Goal: Information Seeking & Learning: Learn about a topic

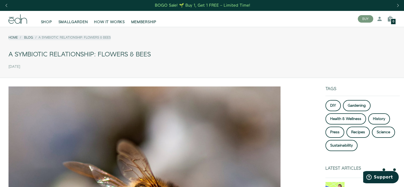
drag, startPoint x: 8, startPoint y: 64, endPoint x: 40, endPoint y: 68, distance: 31.8
click at [40, 68] on div "Home Blog A Symbiotic Relationship: Flowers & Bees A Symbiotic Relationship: Fl…" at bounding box center [202, 51] width 404 height 40
copy time "March 12, 2020"
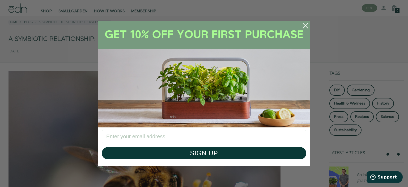
click at [305, 25] on icon "Close dialog" at bounding box center [305, 25] width 5 height 5
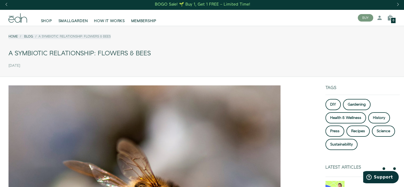
scroll to position [0, 0]
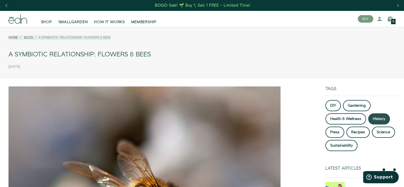
click at [379, 115] on link "History" at bounding box center [379, 118] width 22 height 11
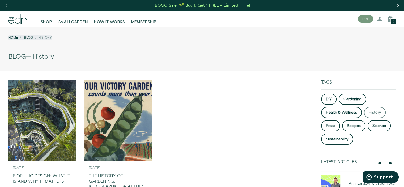
click at [16, 37] on link "Home" at bounding box center [12, 37] width 9 height 5
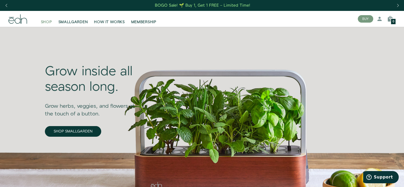
click at [46, 20] on span "SHOP" at bounding box center [46, 21] width 11 height 5
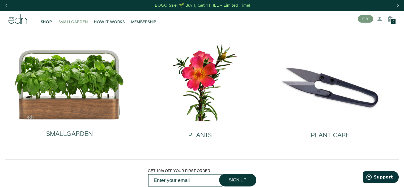
click at [76, 21] on span "SMALLGARDEN" at bounding box center [72, 21] width 29 height 5
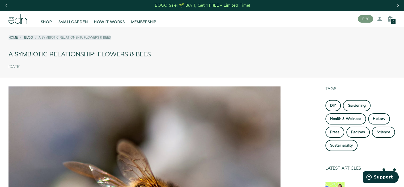
drag, startPoint x: 6, startPoint y: 54, endPoint x: 154, endPoint y: 55, distance: 147.6
click at [154, 55] on div "Home Blog A Symbiotic Relationship: Flowers & Bees A Symbiotic Relationship: Fl…" at bounding box center [202, 51] width 404 height 40
copy div "A Symbiotic Relationship: Flowers & Bees"
